Goal: Task Accomplishment & Management: Complete application form

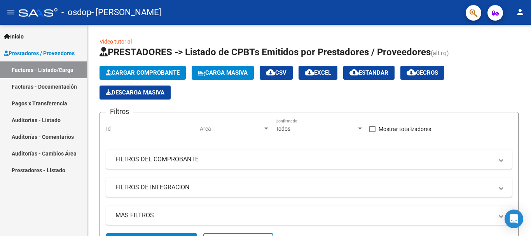
click at [494, 16] on span "button" at bounding box center [495, 13] width 7 height 16
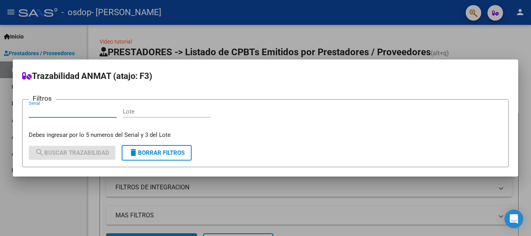
click at [477, 16] on div at bounding box center [265, 118] width 531 height 236
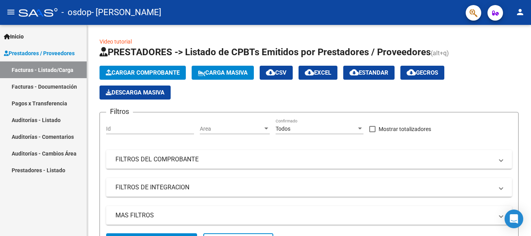
click at [23, 37] on span "Inicio" at bounding box center [14, 36] width 20 height 9
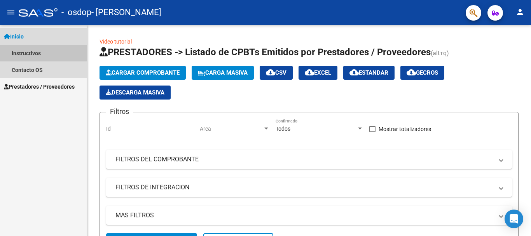
click at [23, 51] on link "Instructivos" at bounding box center [43, 53] width 87 height 17
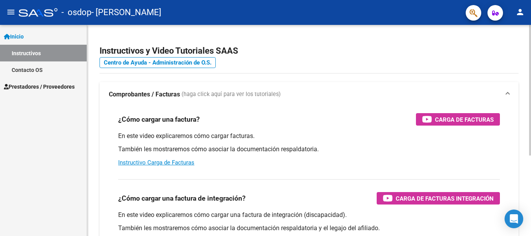
click at [531, 90] on div at bounding box center [530, 90] width 2 height 131
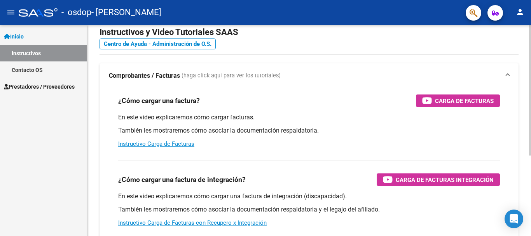
scroll to position [22, 0]
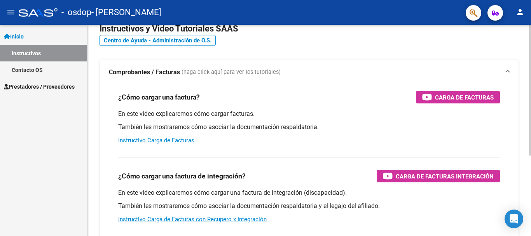
click at [531, 104] on div at bounding box center [530, 104] width 2 height 131
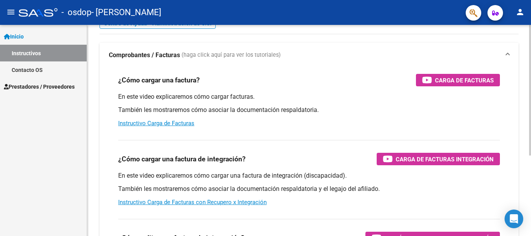
scroll to position [40, 0]
click at [531, 177] on div at bounding box center [530, 114] width 2 height 131
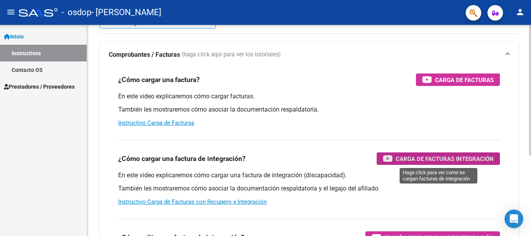
click at [452, 158] on span "Carga de Facturas Integración" at bounding box center [445, 159] width 98 height 10
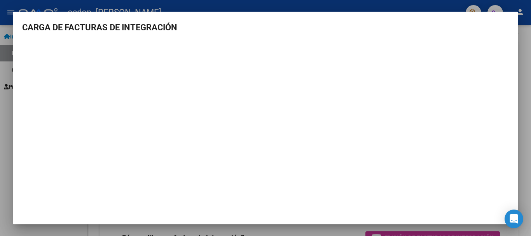
click at [531, 77] on div at bounding box center [265, 118] width 531 height 236
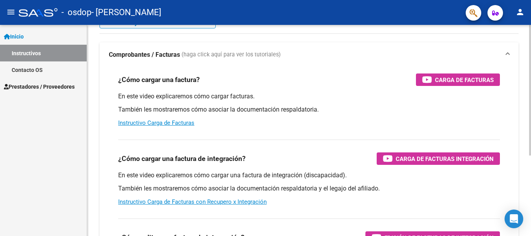
scroll to position [13, 0]
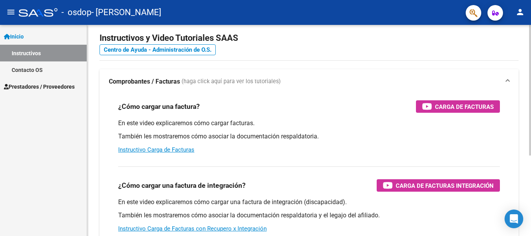
click at [531, 59] on div at bounding box center [530, 98] width 2 height 131
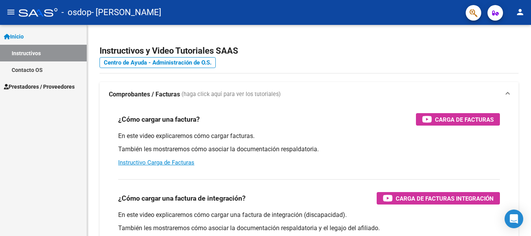
click at [19, 36] on span "Inicio" at bounding box center [14, 36] width 20 height 9
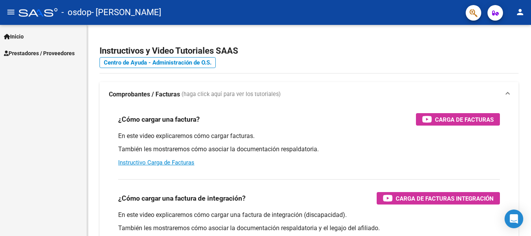
click at [29, 56] on span "Prestadores / Proveedores" at bounding box center [39, 53] width 71 height 9
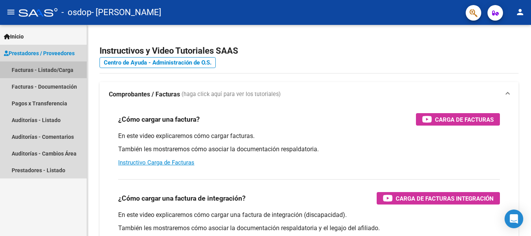
click at [29, 70] on link "Facturas - Listado/Carga" at bounding box center [43, 69] width 87 height 17
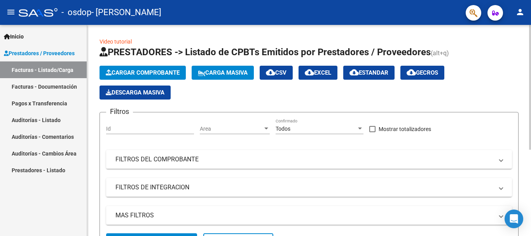
click at [134, 71] on span "Cargar Comprobante" at bounding box center [143, 72] width 74 height 7
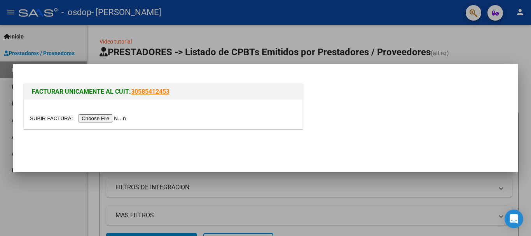
click at [103, 119] on input "file" at bounding box center [79, 118] width 98 height 8
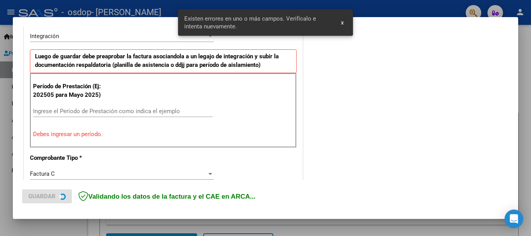
scroll to position [194, 0]
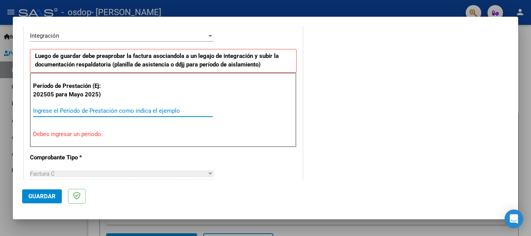
click at [60, 110] on input "Ingrese el Período de Prestación como indica el ejemplo" at bounding box center [123, 110] width 180 height 7
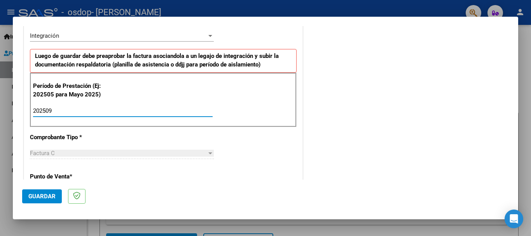
type input "202509"
click at [44, 198] on span "Guardar" at bounding box center [41, 196] width 27 height 7
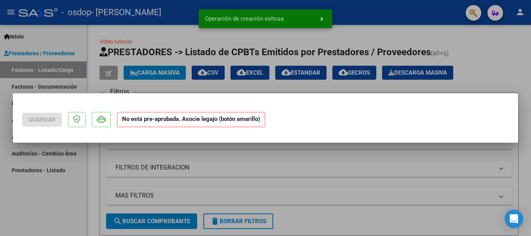
scroll to position [0, 0]
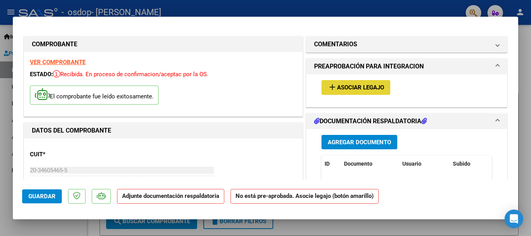
click at [352, 87] on span "Asociar Legajo" at bounding box center [360, 87] width 47 height 7
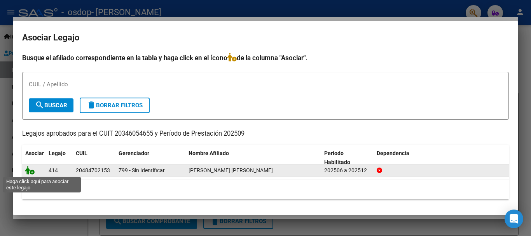
click at [28, 171] on icon at bounding box center [29, 170] width 9 height 9
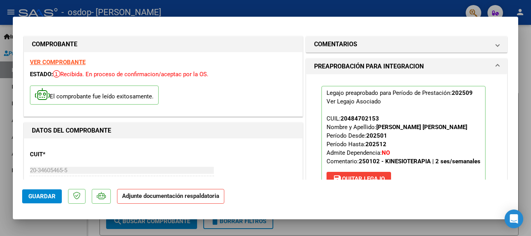
click at [169, 200] on p "Adjunte documentación respaldatoria" at bounding box center [170, 196] width 107 height 15
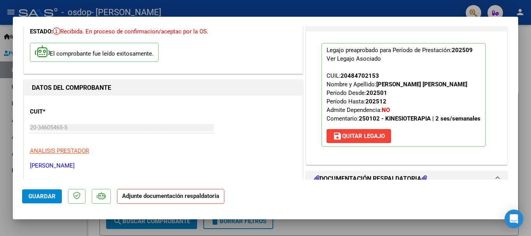
scroll to position [41, 0]
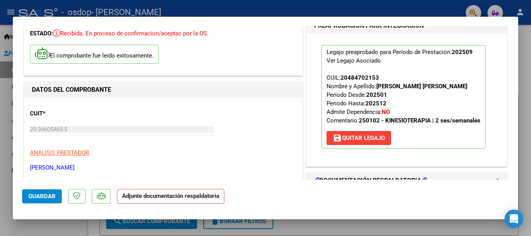
click at [39, 196] on span "Guardar" at bounding box center [41, 196] width 27 height 7
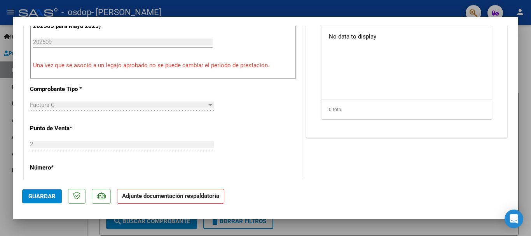
scroll to position [200, 0]
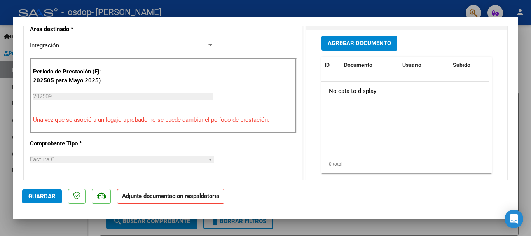
click at [86, 96] on input "202509" at bounding box center [123, 96] width 180 height 7
click at [150, 100] on input "202509" at bounding box center [123, 96] width 180 height 7
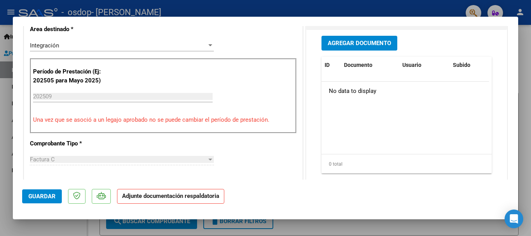
scroll to position [65, 0]
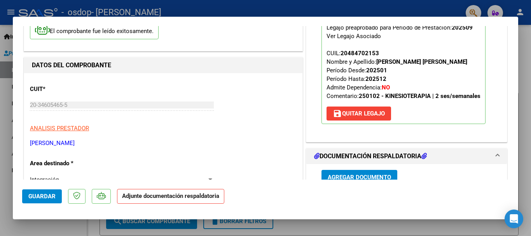
click at [371, 116] on span "save [PERSON_NAME]" at bounding box center [359, 113] width 52 height 7
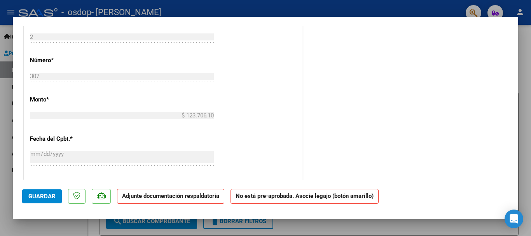
scroll to position [336, 0]
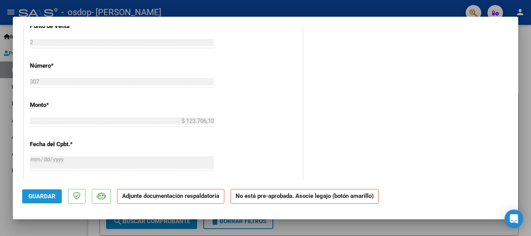
click at [50, 198] on span "Guardar" at bounding box center [41, 196] width 27 height 7
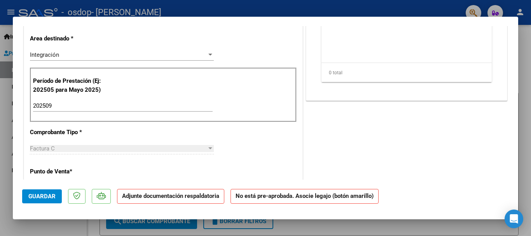
drag, startPoint x: 523, startPoint y: 87, endPoint x: 524, endPoint y: 54, distance: 33.1
click at [524, 54] on div at bounding box center [265, 118] width 531 height 236
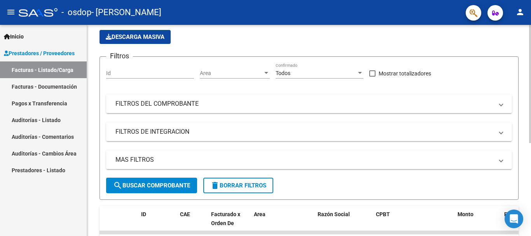
scroll to position [58, 0]
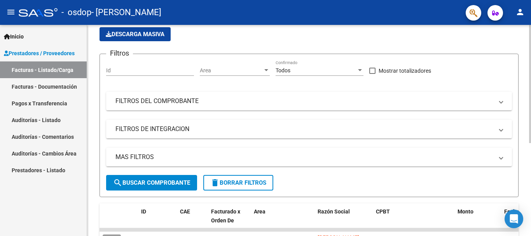
click at [525, 133] on div "Video tutorial PRESTADORES -> Listado de CPBTs Emitidos por Prestadores / Prove…" at bounding box center [310, 152] width 446 height 371
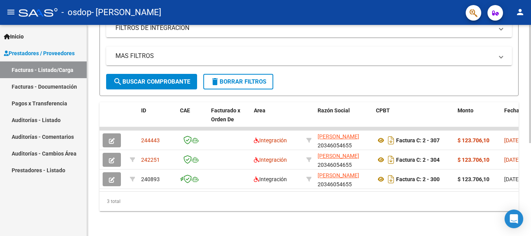
click at [531, 192] on div at bounding box center [530, 130] width 2 height 211
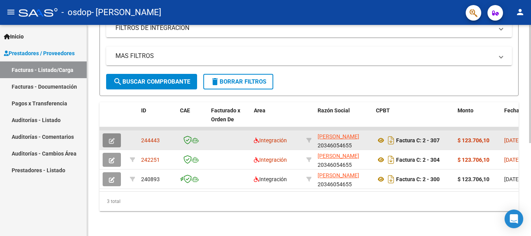
click at [110, 138] on icon "button" at bounding box center [112, 141] width 6 height 6
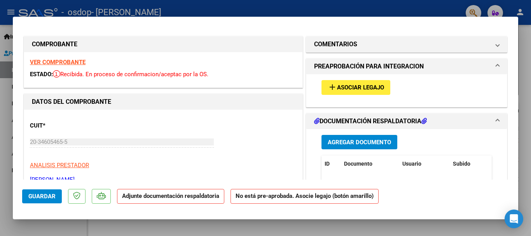
click at [349, 143] on span "Agregar Documento" at bounding box center [359, 142] width 63 height 7
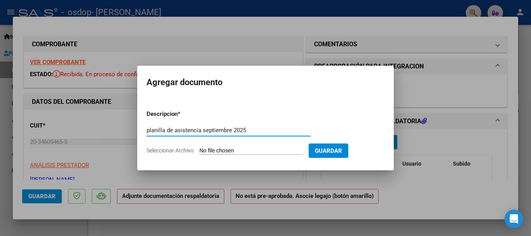
type input "planilla de asistencia septiembre 2025"
click at [240, 152] on input "Seleccionar Archivo" at bounding box center [251, 150] width 103 height 7
type input "C:\fakepath\WhatsApp Image [DATE] 9.52.35 PM.jpeg"
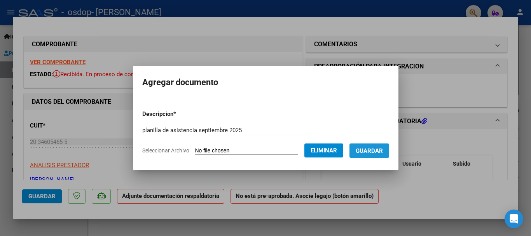
click at [378, 149] on span "Guardar" at bounding box center [369, 150] width 27 height 7
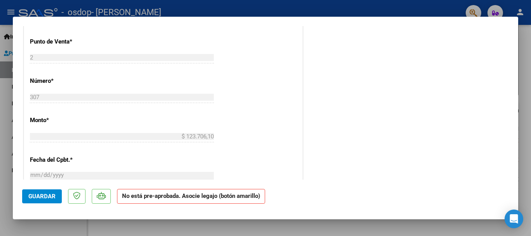
scroll to position [297, 0]
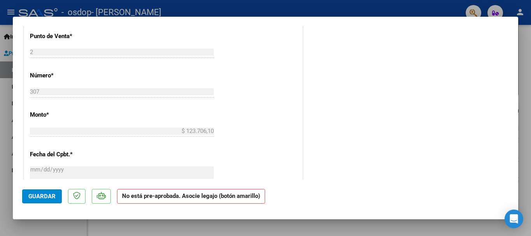
drag, startPoint x: 512, startPoint y: 116, endPoint x: 522, endPoint y: 152, distance: 37.4
click at [522, 152] on div "COMPROBANTE VER COMPROBANTE ESTADO: Recibida. En proceso de confirmacion/acepta…" at bounding box center [265, 118] width 531 height 236
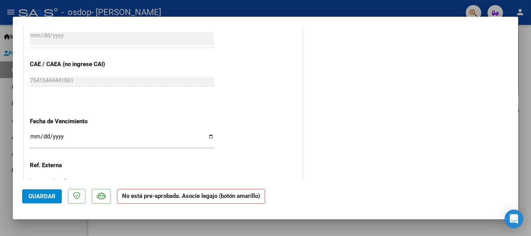
click at [512, 79] on mat-dialog-content "COMPROBANTE VER COMPROBANTE ESTADO: Recibida. En proceso de confirmacion/acepta…" at bounding box center [266, 103] width 506 height 154
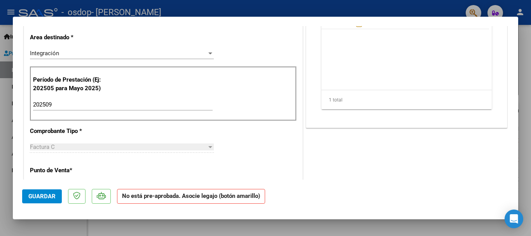
scroll to position [29, 0]
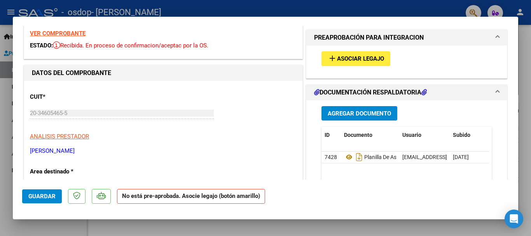
click at [394, 10] on div at bounding box center [265, 118] width 531 height 236
type input "$ 0,00"
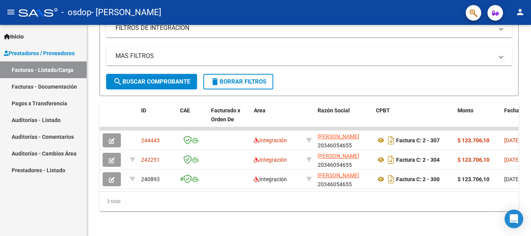
scroll to position [166, 0]
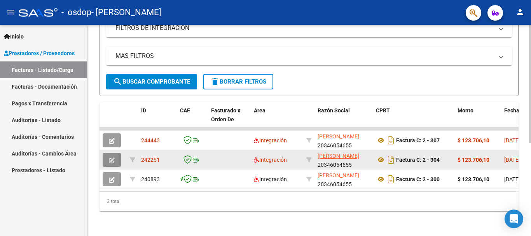
click at [111, 158] on icon "button" at bounding box center [112, 161] width 6 height 6
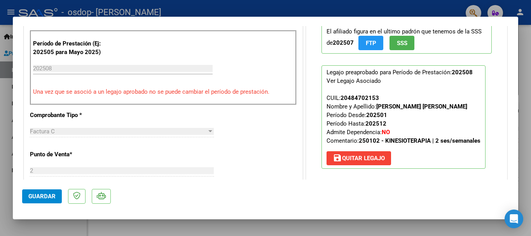
scroll to position [201, 0]
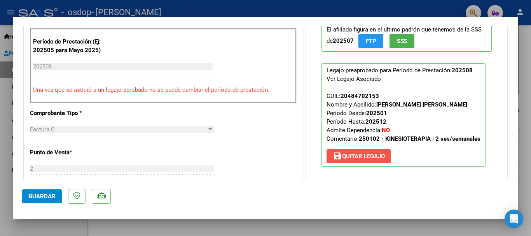
click at [359, 155] on span "save [PERSON_NAME]" at bounding box center [359, 156] width 52 height 7
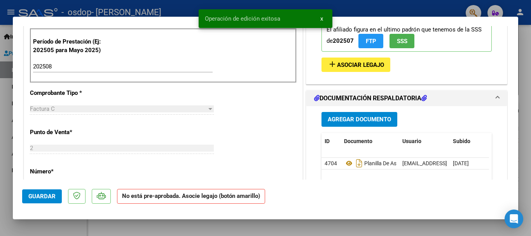
click at [36, 192] on button "Guardar" at bounding box center [42, 196] width 40 height 14
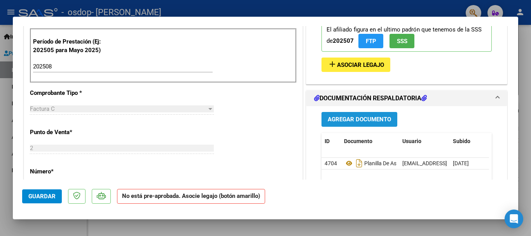
click at [351, 119] on span "Agregar Documento" at bounding box center [359, 119] width 63 height 7
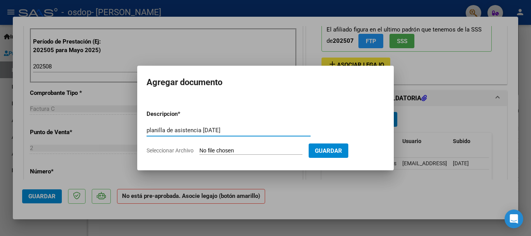
type input "planilla de asistencia [DATE]"
click at [342, 147] on span "Guardar" at bounding box center [328, 150] width 27 height 7
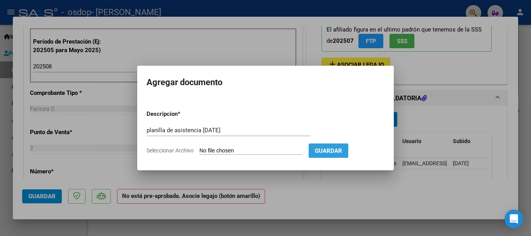
click at [342, 147] on span "Guardar" at bounding box center [328, 150] width 27 height 7
click at [234, 149] on input "Seleccionar Archivo" at bounding box center [251, 150] width 103 height 7
type input "C:\fakepath\CamScanner [DATE] 22.19.pdf"
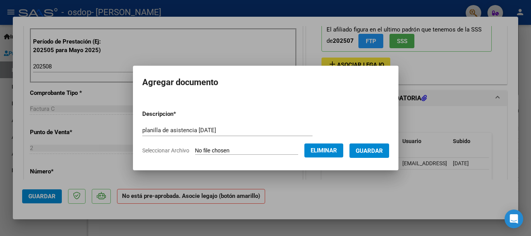
click at [375, 147] on span "Guardar" at bounding box center [369, 150] width 27 height 7
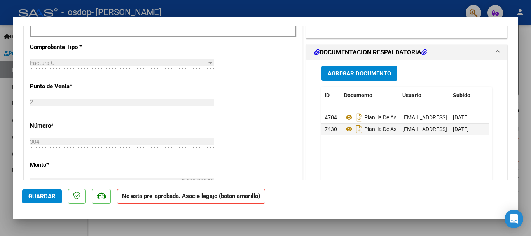
scroll to position [250, 0]
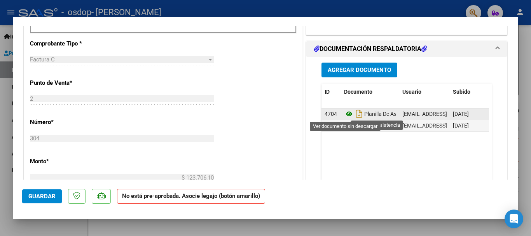
click at [346, 114] on icon at bounding box center [349, 113] width 10 height 9
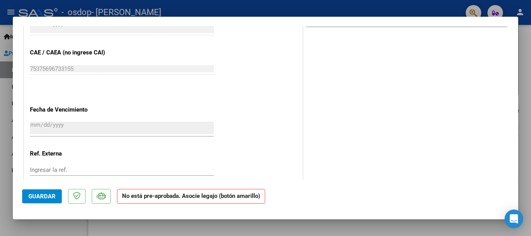
scroll to position [454, 0]
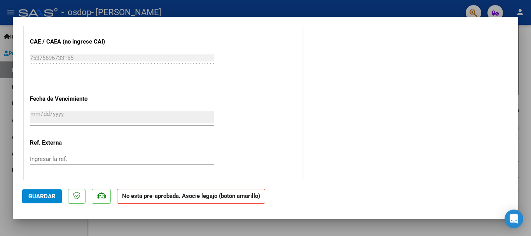
click at [37, 7] on div at bounding box center [265, 118] width 531 height 236
click at [37, 7] on div "- osdop - [PERSON_NAME]" at bounding box center [239, 12] width 441 height 17
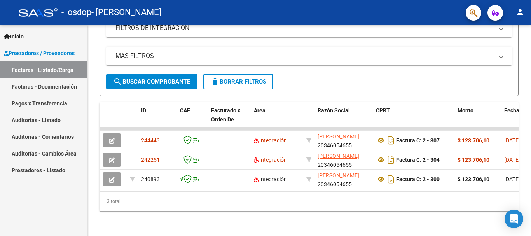
scroll to position [166, 0]
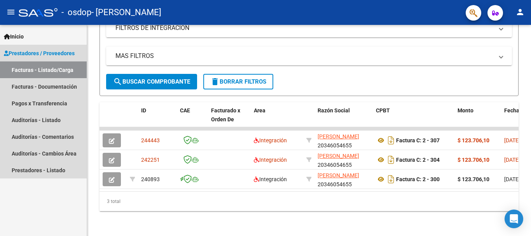
click at [25, 70] on link "Facturas - Listado/Carga" at bounding box center [43, 69] width 87 height 17
